Goal: Transaction & Acquisition: Purchase product/service

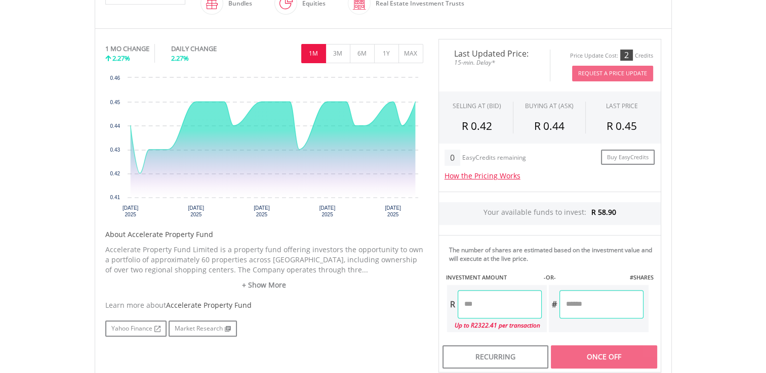
scroll to position [304, 0]
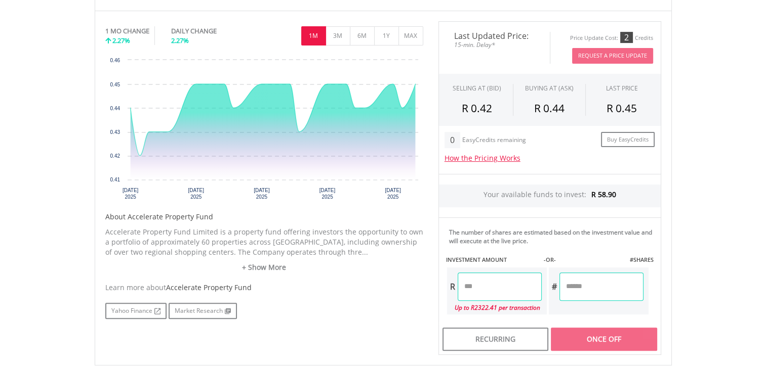
click at [589, 287] on input "number" at bounding box center [601, 287] width 84 height 28
type input "***"
type input "*****"
click at [603, 334] on div "Last Updated Price: 15-min. Delay* Price Update Cost: 2 Credits Request A Price…" at bounding box center [550, 188] width 238 height 334
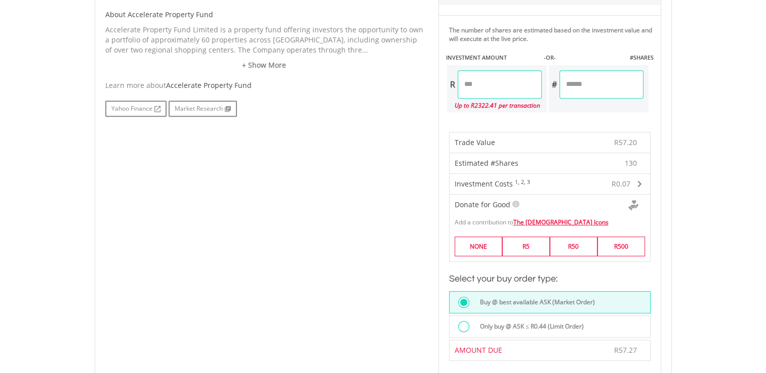
scroll to position [557, 0]
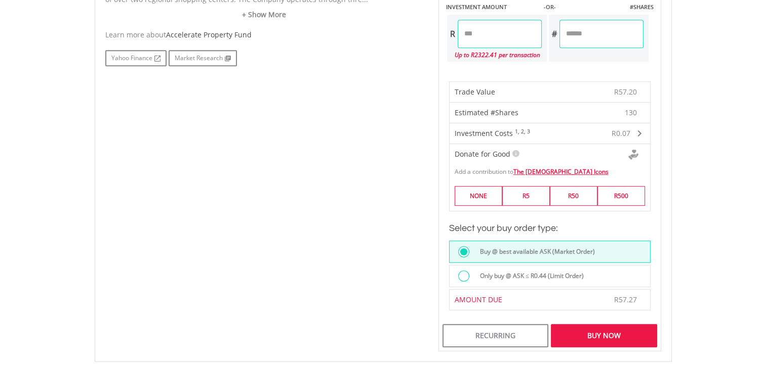
click at [632, 332] on div "Buy Now" at bounding box center [604, 335] width 106 height 23
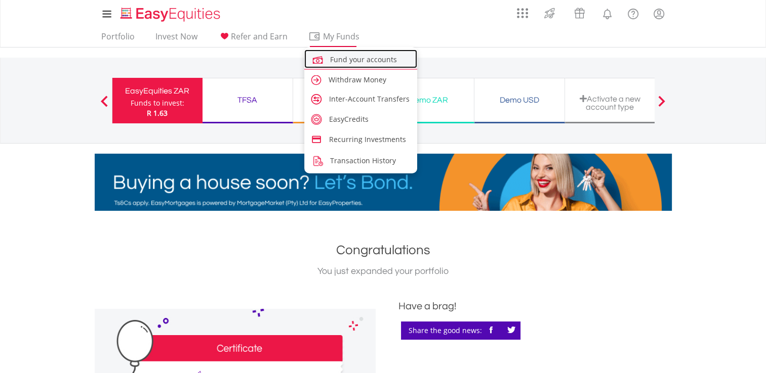
click at [348, 57] on span "Fund your accounts" at bounding box center [363, 60] width 67 height 10
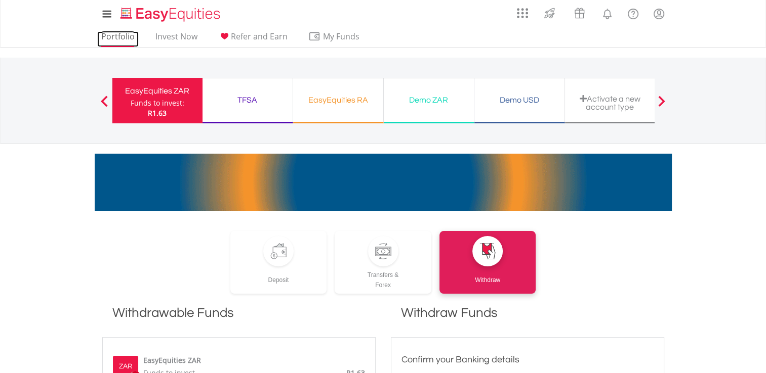
click at [126, 34] on link "Portfolio" at bounding box center [117, 39] width 41 height 16
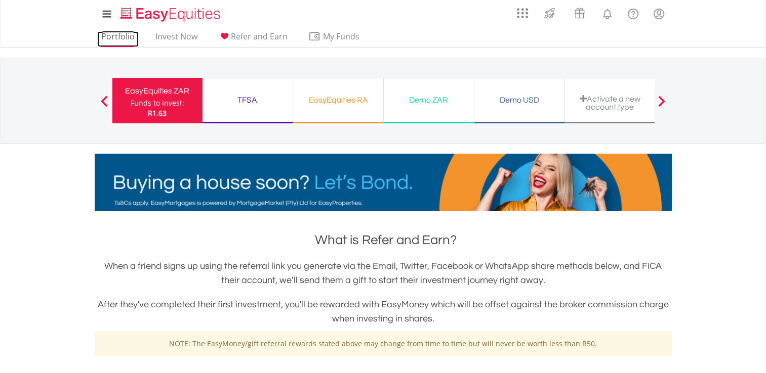
click at [112, 31] on link "Portfolio" at bounding box center [117, 39] width 41 height 16
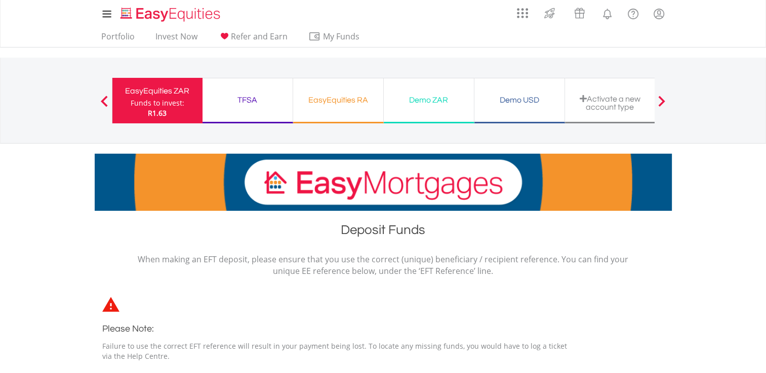
click at [258, 106] on div "TFSA" at bounding box center [248, 100] width 78 height 14
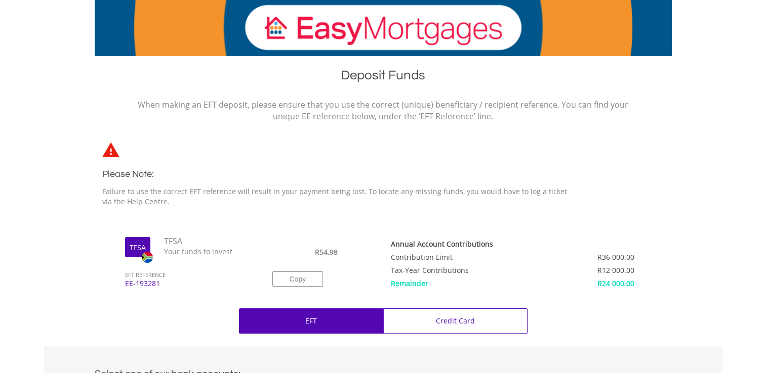
scroll to position [51, 0]
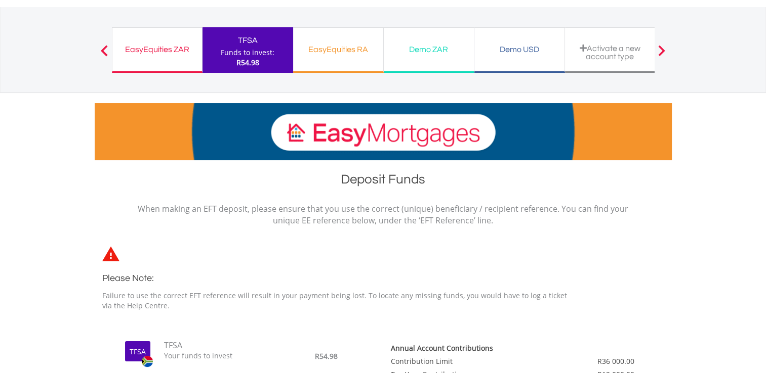
click at [356, 66] on div "EasyEquities RA Funds to invest: R54.98" at bounding box center [338, 50] width 91 height 46
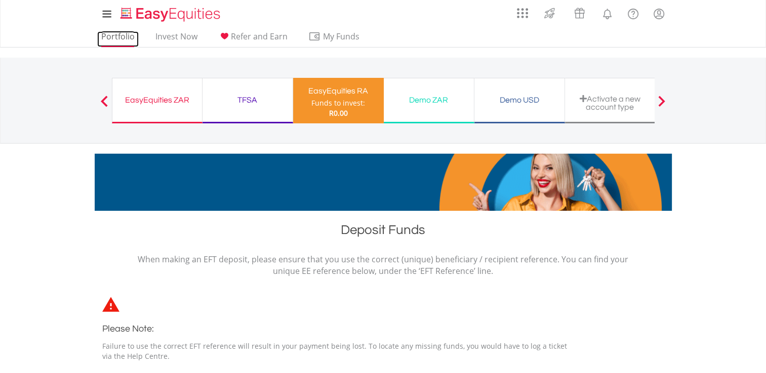
click at [119, 39] on link "Portfolio" at bounding box center [117, 39] width 41 height 16
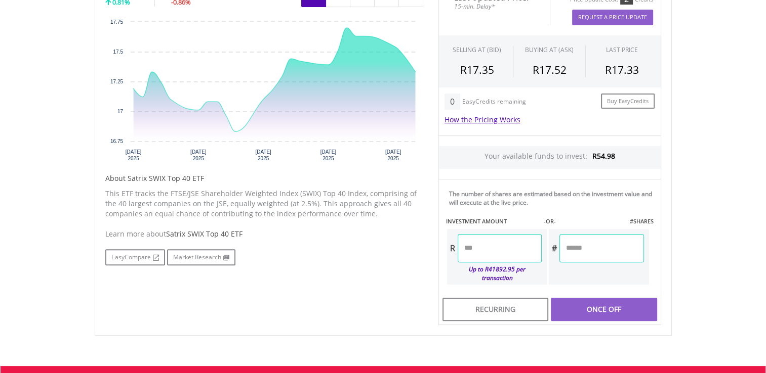
scroll to position [354, 0]
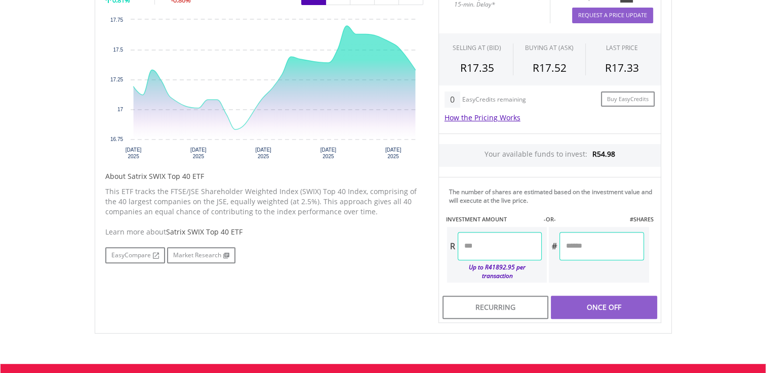
click at [486, 250] on input "number" at bounding box center [500, 246] width 84 height 28
type input "**"
type input "*****"
click at [587, 290] on div "Last Updated Price: 15-min. Delay* Price Update Cost: 2 Credits Request A Price…" at bounding box center [550, 152] width 238 height 343
type input "******"
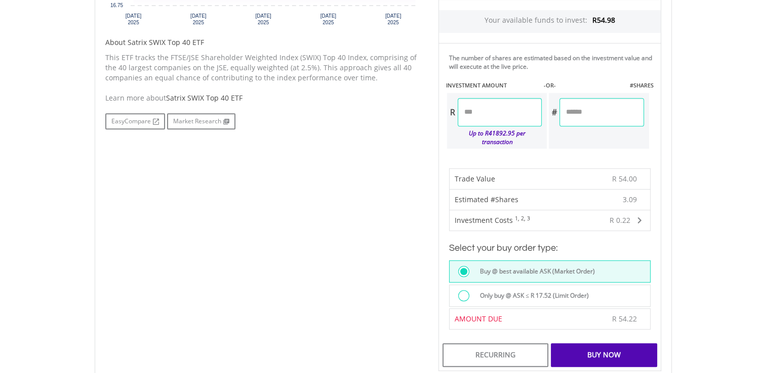
scroll to position [506, 0]
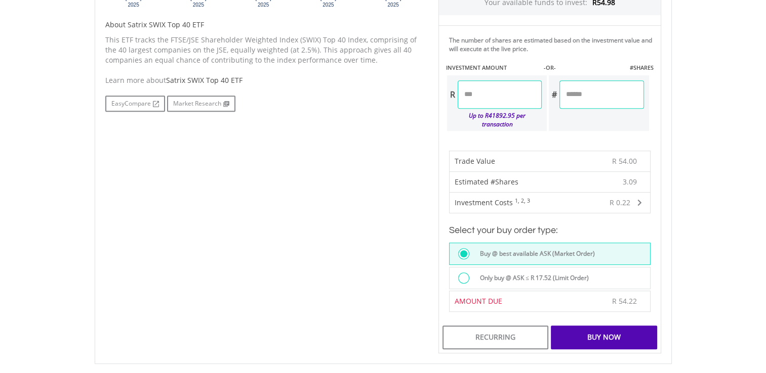
click at [597, 327] on div "Buy Now" at bounding box center [604, 337] width 106 height 23
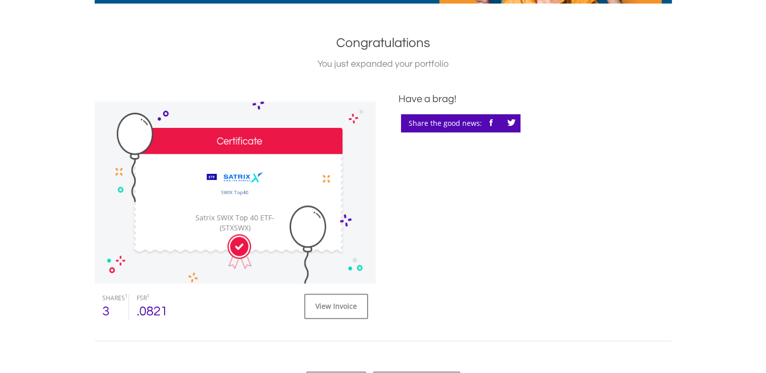
scroll to position [304, 0]
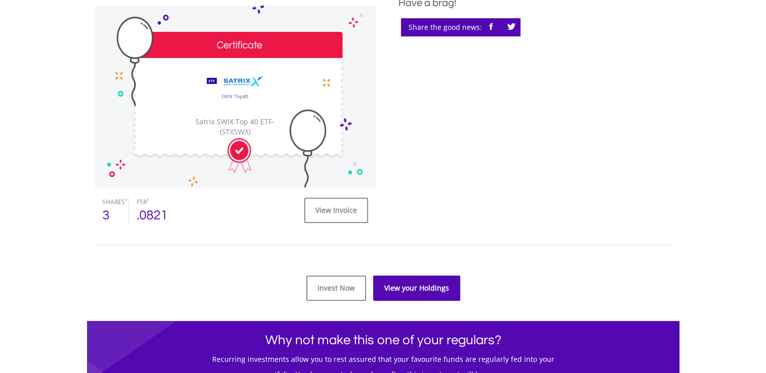
click at [427, 285] on link "View your Holdings" at bounding box center [416, 288] width 87 height 25
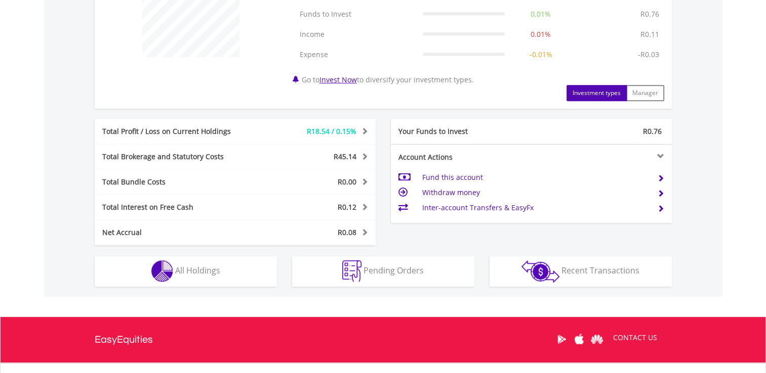
scroll to position [455, 0]
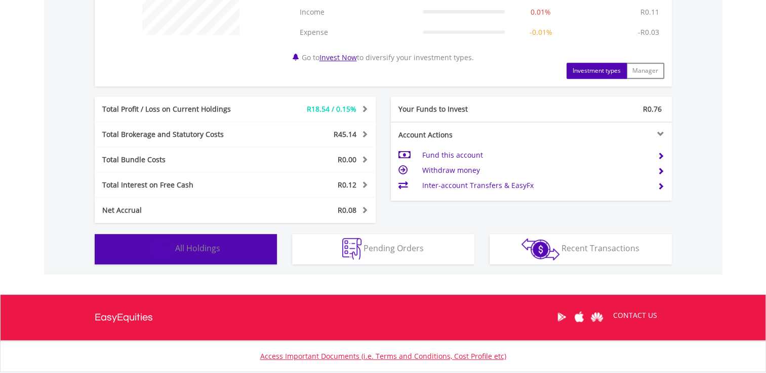
click at [204, 243] on span "All Holdings" at bounding box center [197, 248] width 45 height 11
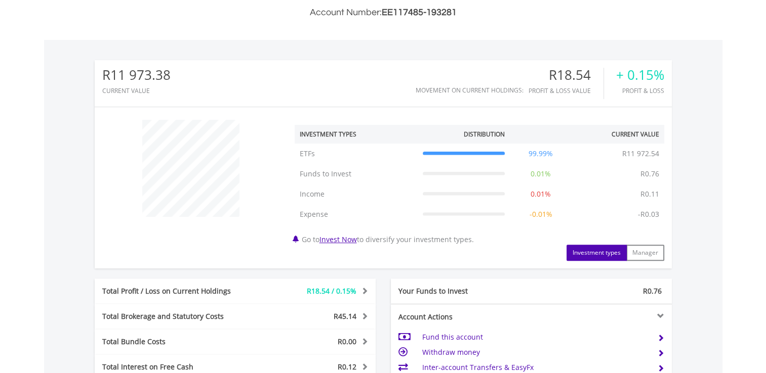
scroll to position [297, 0]
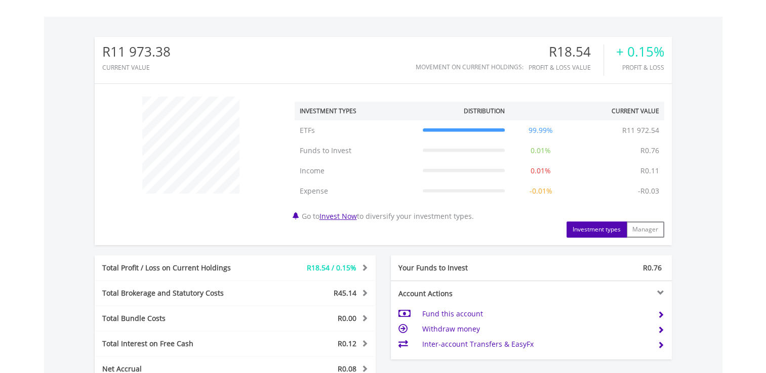
click at [608, 231] on button "Investment types" at bounding box center [596, 230] width 60 height 16
click at [644, 233] on button "Manager" at bounding box center [645, 230] width 38 height 16
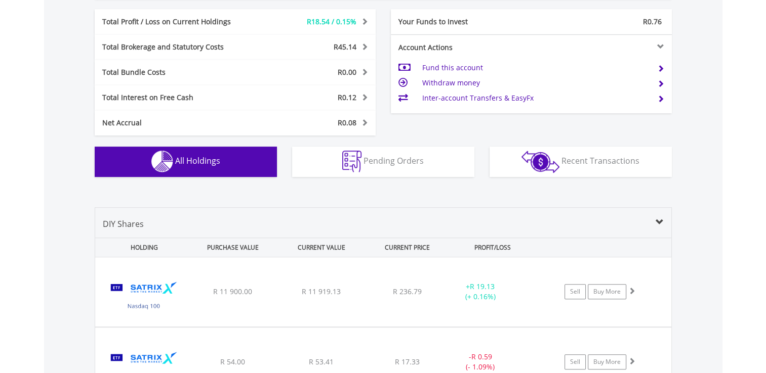
scroll to position [398, 0]
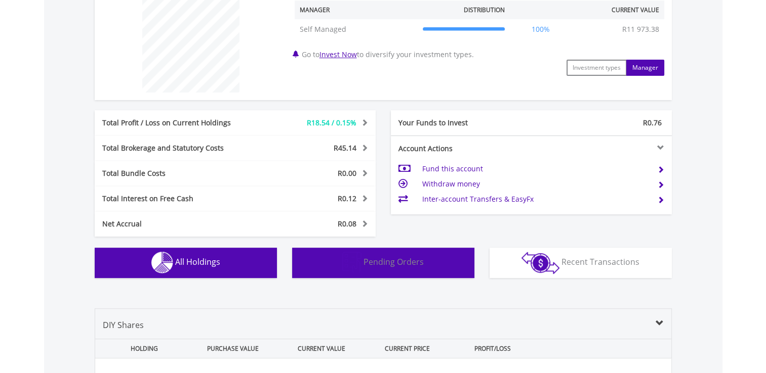
click at [408, 262] on span "Pending Orders" at bounding box center [393, 262] width 60 height 11
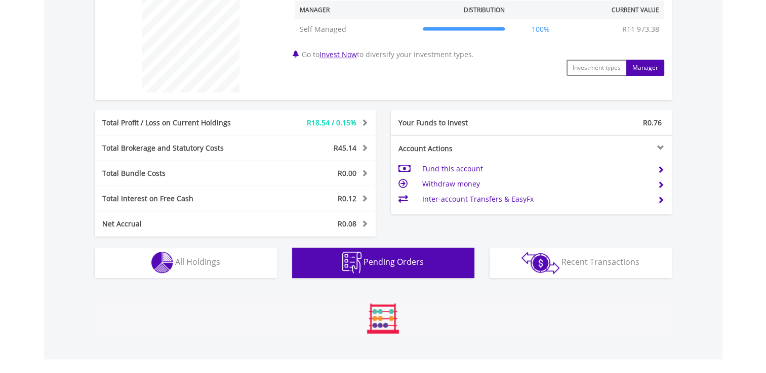
scroll to position [534, 0]
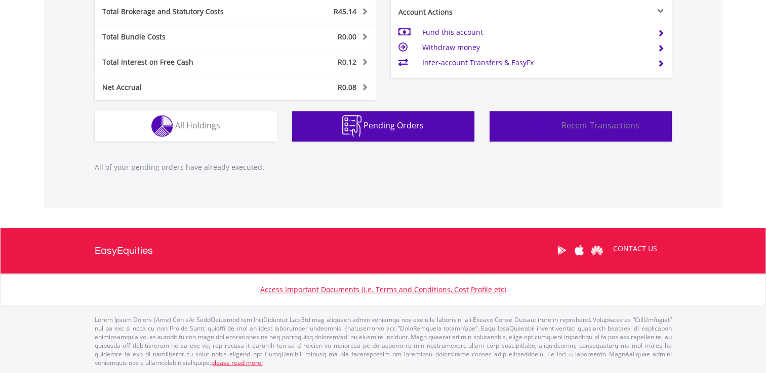
click at [618, 134] on button "Transactions Recent Transactions" at bounding box center [580, 126] width 182 height 30
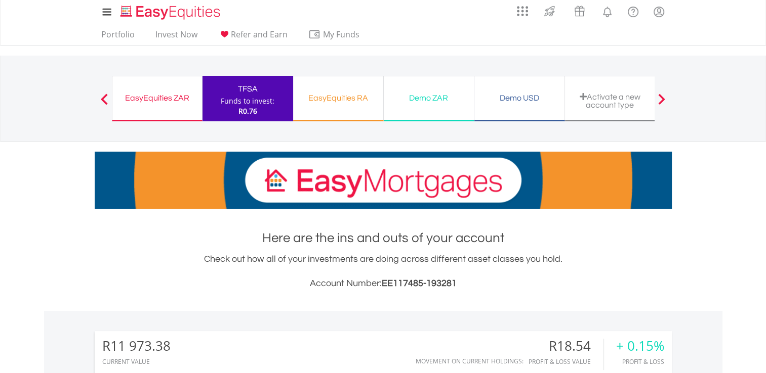
scroll to position [0, 0]
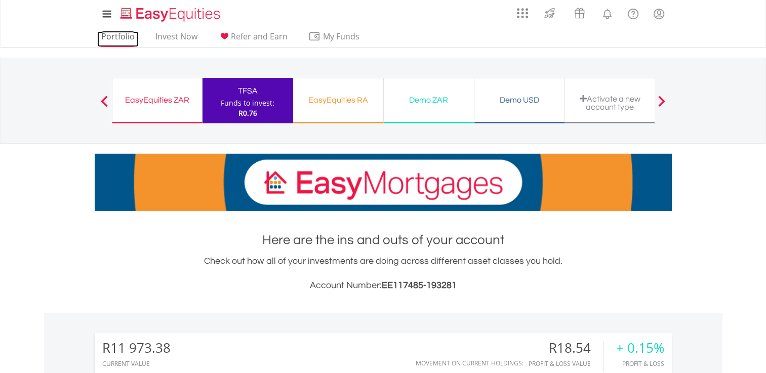
click at [119, 39] on link "Portfolio" at bounding box center [117, 39] width 41 height 16
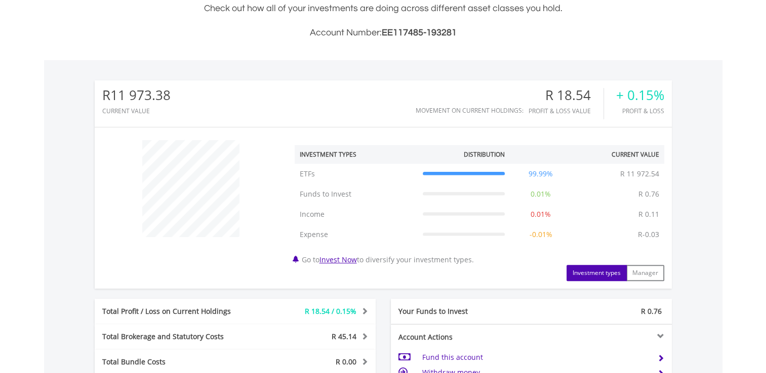
scroll to position [304, 0]
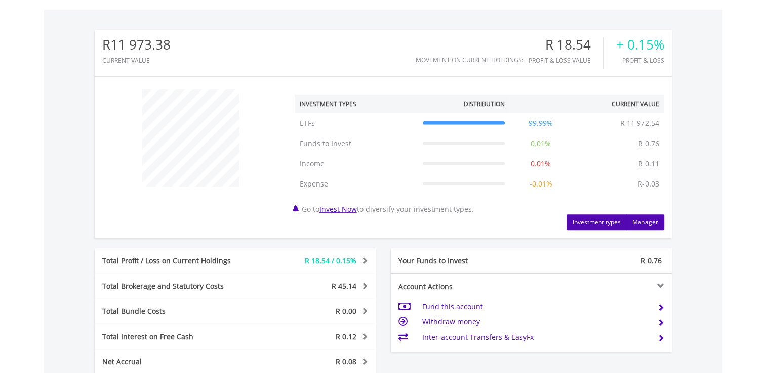
click at [639, 224] on button "Manager" at bounding box center [645, 223] width 38 height 16
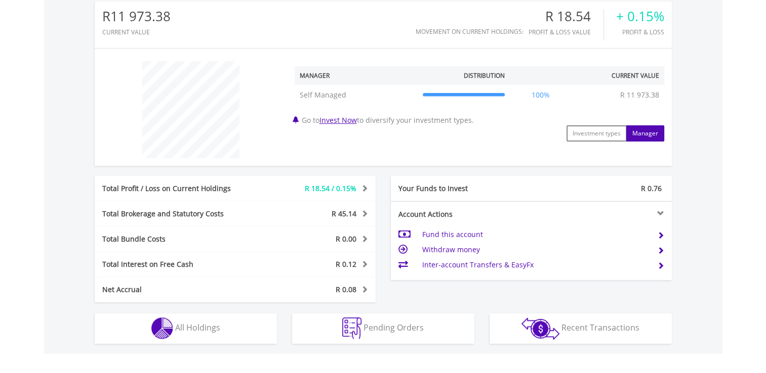
scroll to position [354, 0]
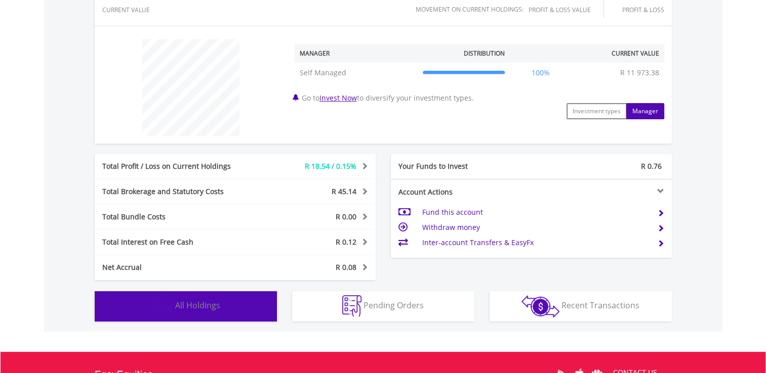
click at [222, 305] on button "Holdings All Holdings" at bounding box center [186, 307] width 182 height 30
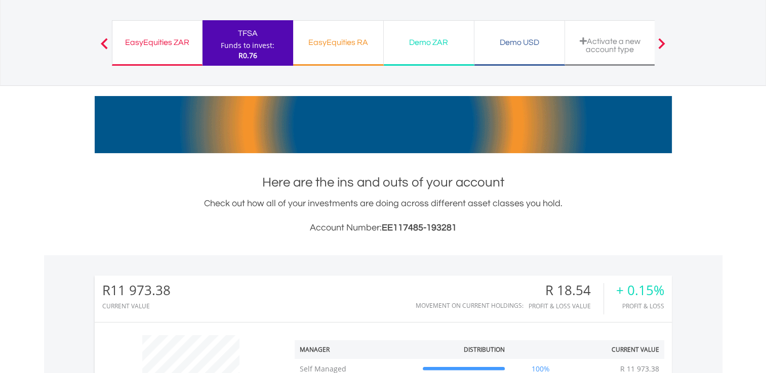
scroll to position [0, 0]
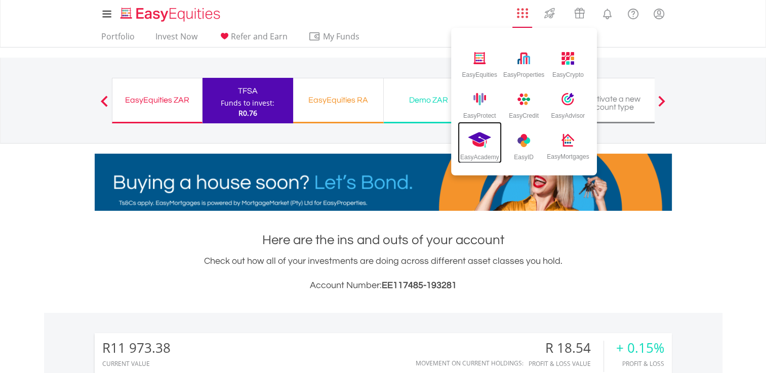
click at [483, 148] on img at bounding box center [479, 140] width 23 height 17
